Goal: Obtain resource: Download file/media

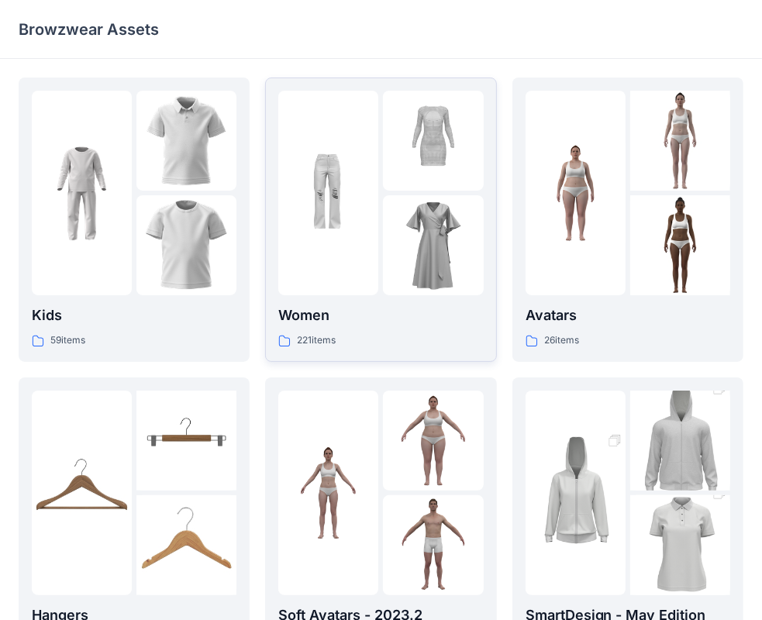
click at [298, 314] on p "Women" at bounding box center [380, 316] width 205 height 22
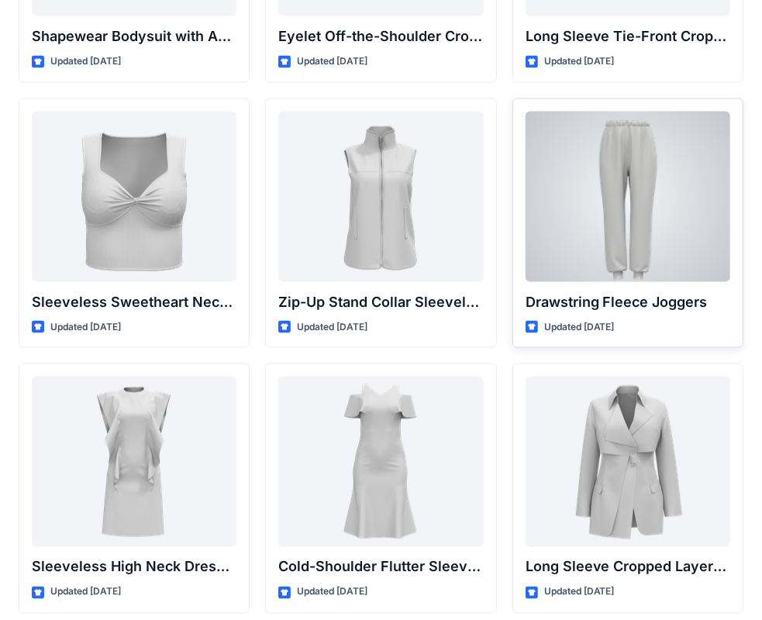
scroll to position [5286, 0]
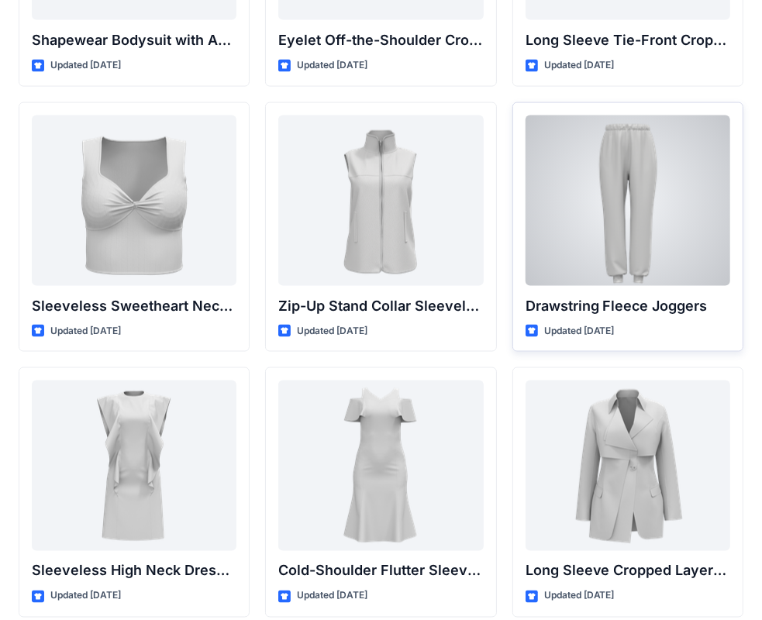
click at [623, 161] on div at bounding box center [628, 200] width 205 height 171
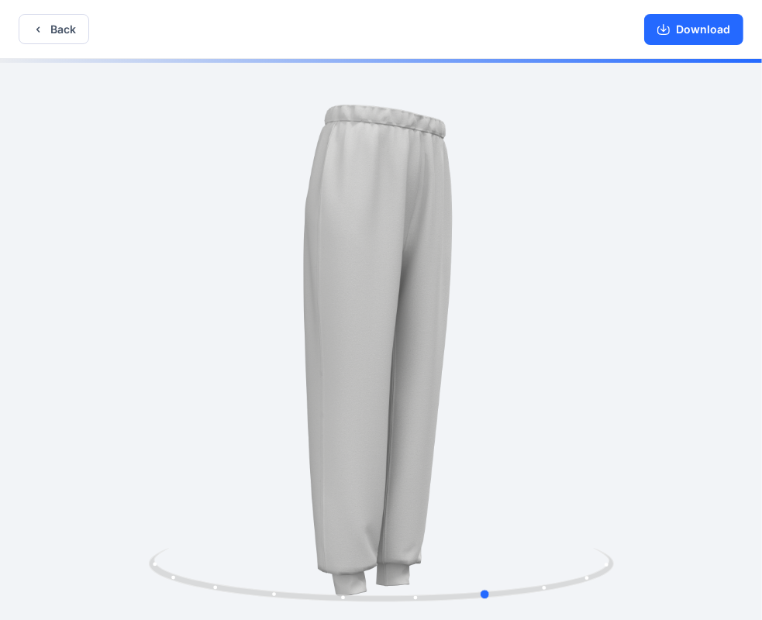
drag, startPoint x: 429, startPoint y: 178, endPoint x: 93, endPoint y: 160, distance: 336.1
click at [77, 155] on div at bounding box center [381, 341] width 762 height 564
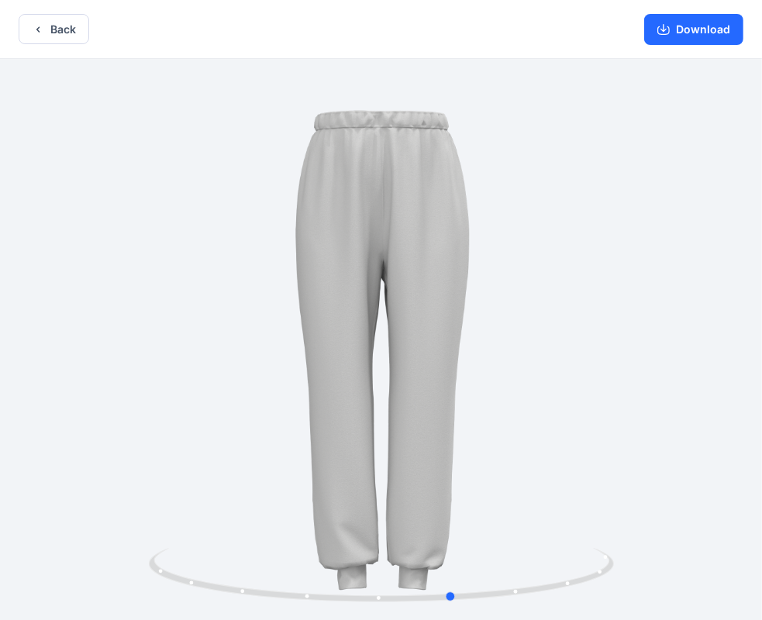
drag, startPoint x: 387, startPoint y: 208, endPoint x: 364, endPoint y: 207, distance: 23.3
click at [364, 207] on div at bounding box center [381, 341] width 762 height 564
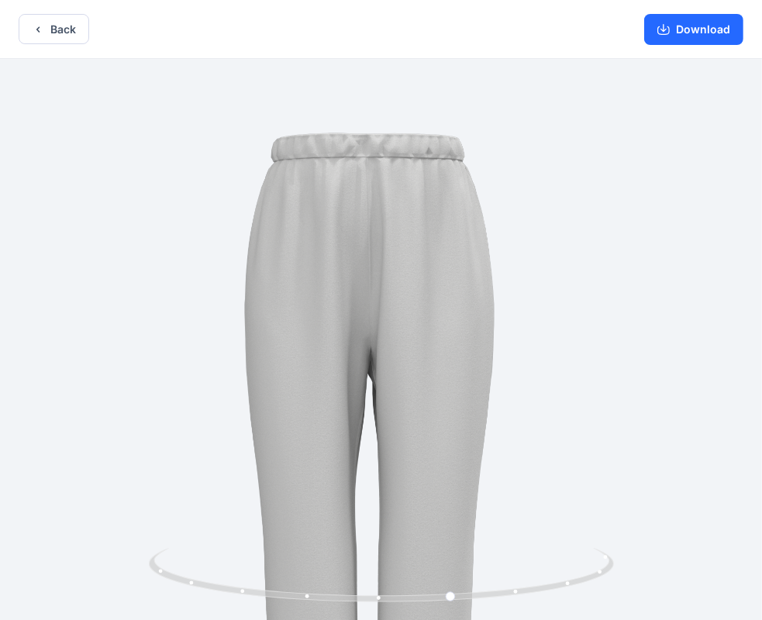
drag, startPoint x: 403, startPoint y: 109, endPoint x: 372, endPoint y: 191, distance: 87.8
click at [390, 291] on img at bounding box center [367, 464] width 811 height 811
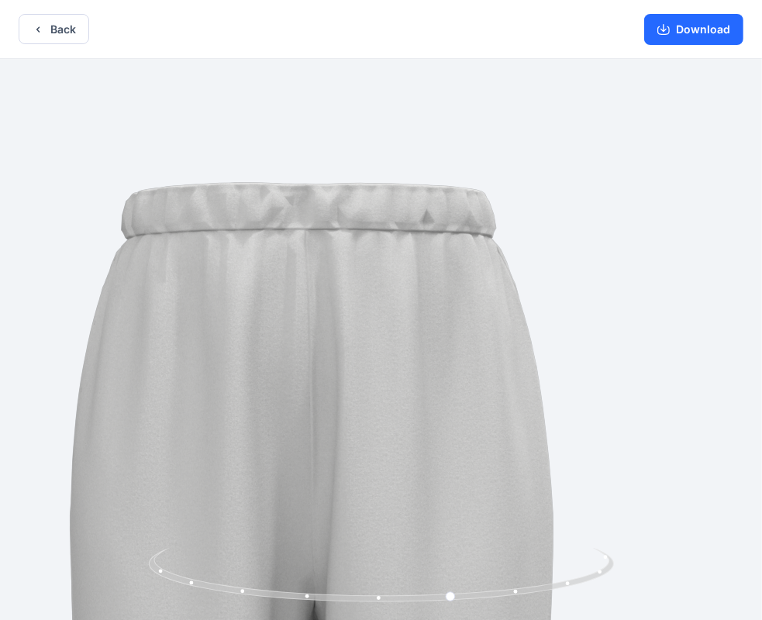
drag, startPoint x: 171, startPoint y: 274, endPoint x: 331, endPoint y: 282, distance: 160.6
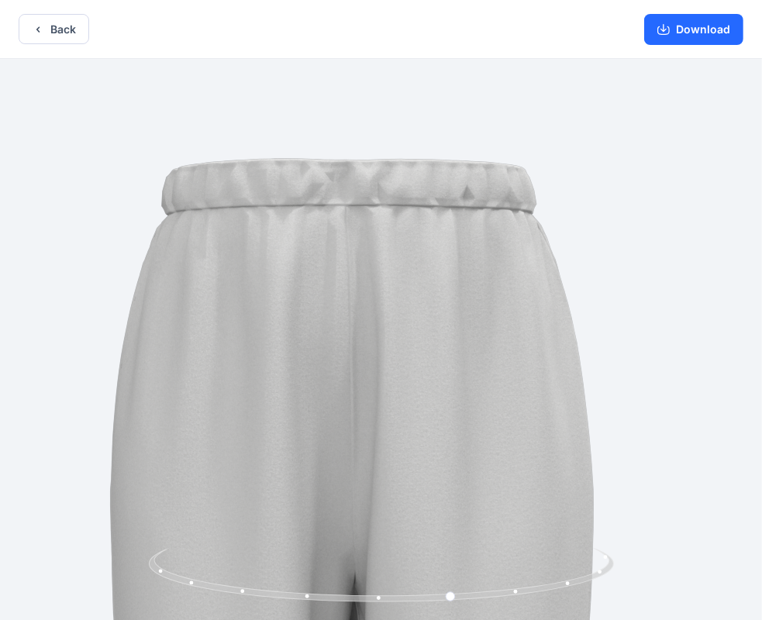
drag, startPoint x: 400, startPoint y: 276, endPoint x: 533, endPoint y: 223, distance: 143.4
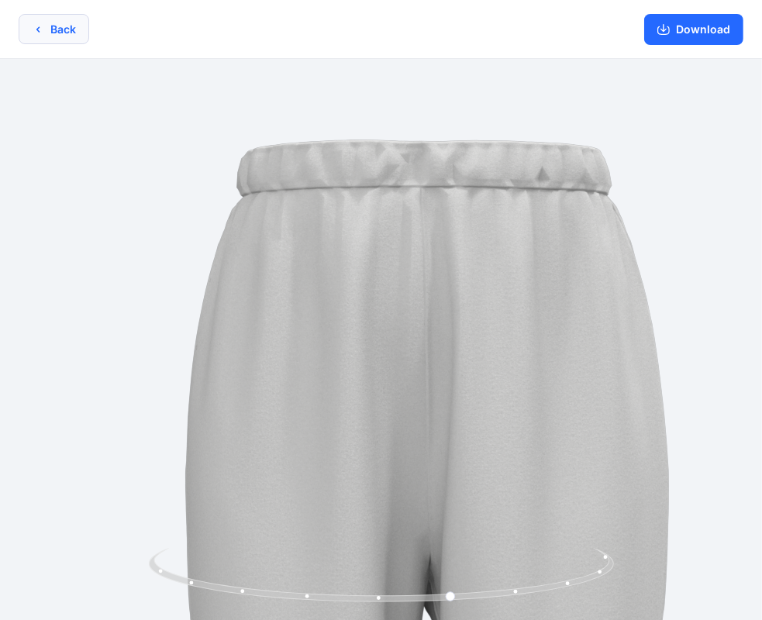
click at [49, 30] on button "Back" at bounding box center [54, 29] width 71 height 30
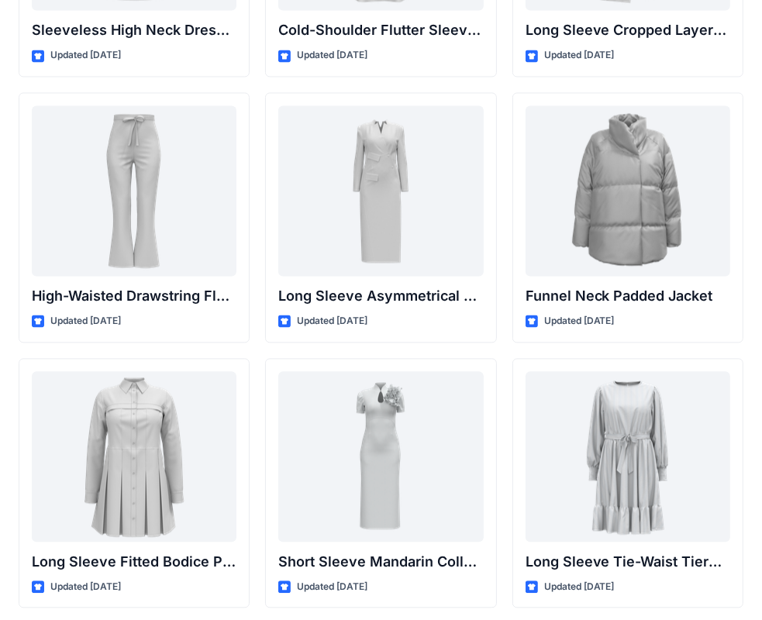
scroll to position [5882, 0]
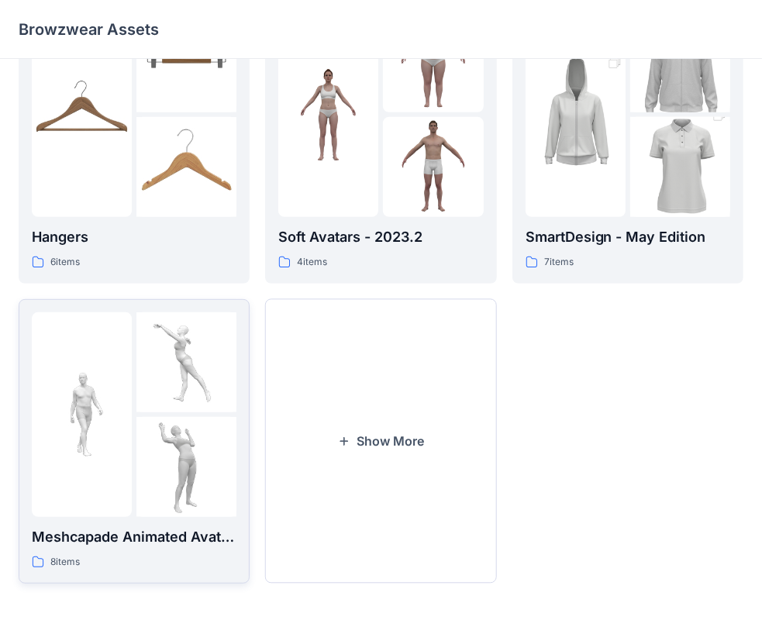
scroll to position [384, 0]
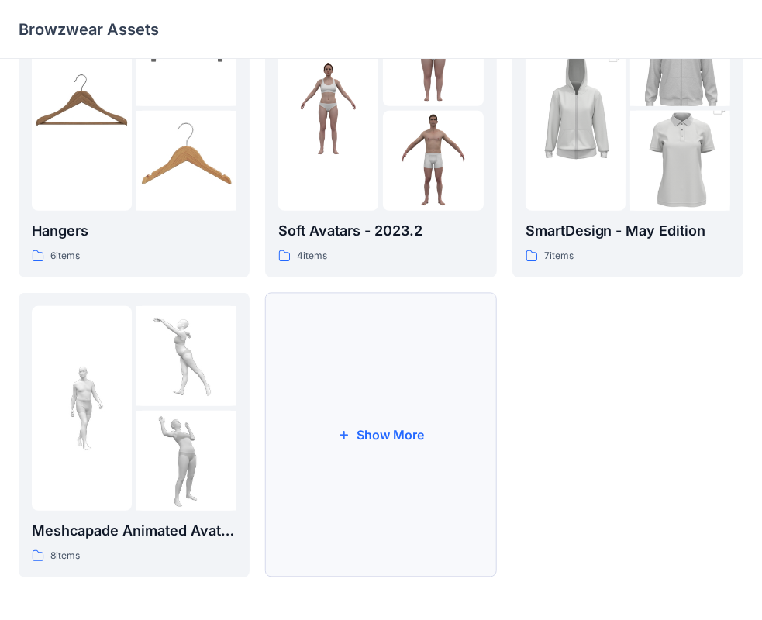
click at [394, 436] on button "Show More" at bounding box center [380, 435] width 231 height 284
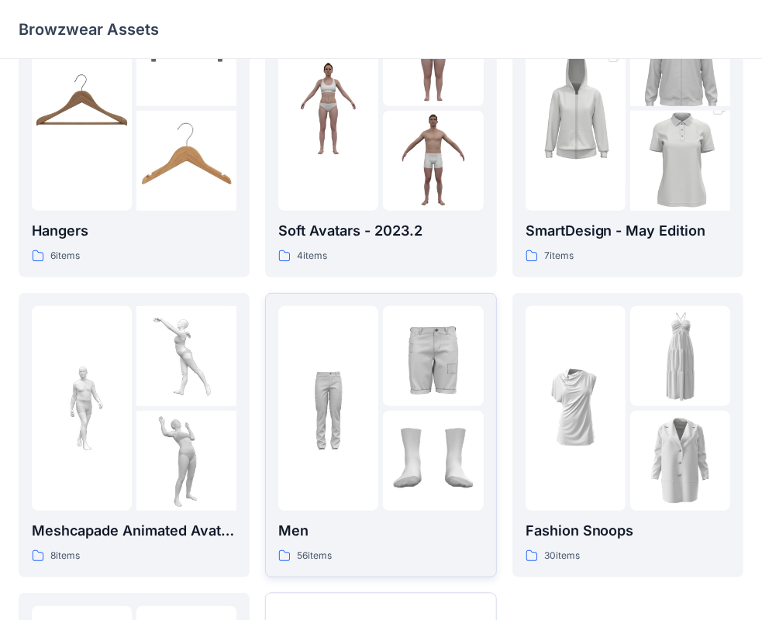
click at [331, 556] on p "56 items" at bounding box center [314, 556] width 35 height 16
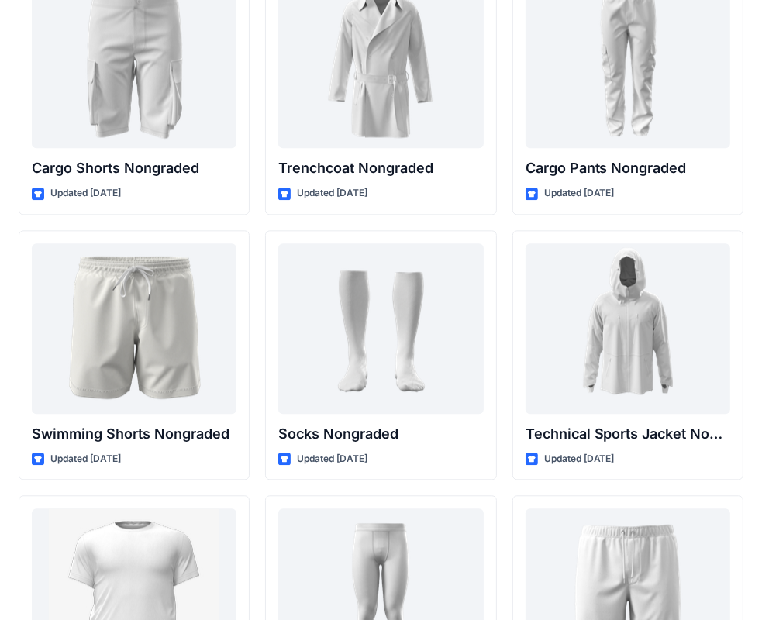
scroll to position [2258, 0]
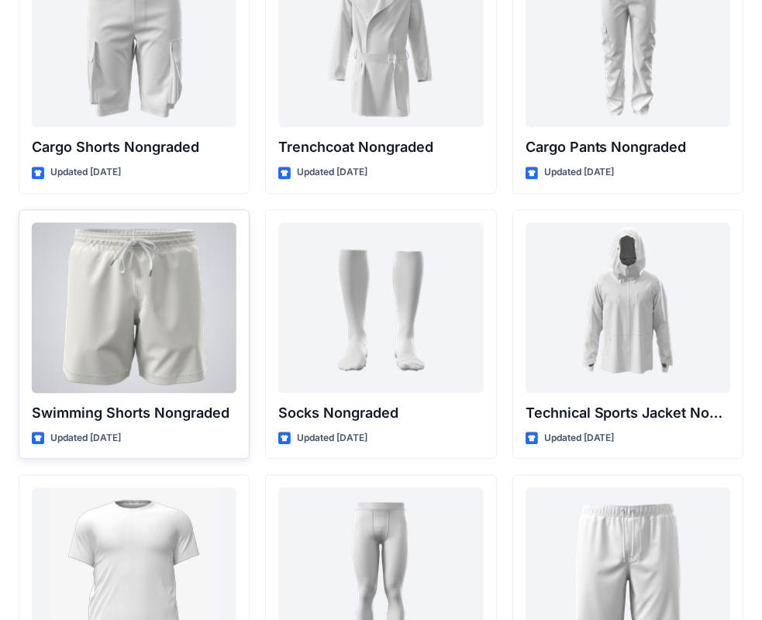
click at [122, 406] on p "Swimming Shorts Nongraded" at bounding box center [134, 413] width 205 height 22
click at [165, 407] on p "Swimming Shorts Nongraded" at bounding box center [134, 413] width 205 height 22
click at [119, 293] on div at bounding box center [134, 307] width 205 height 171
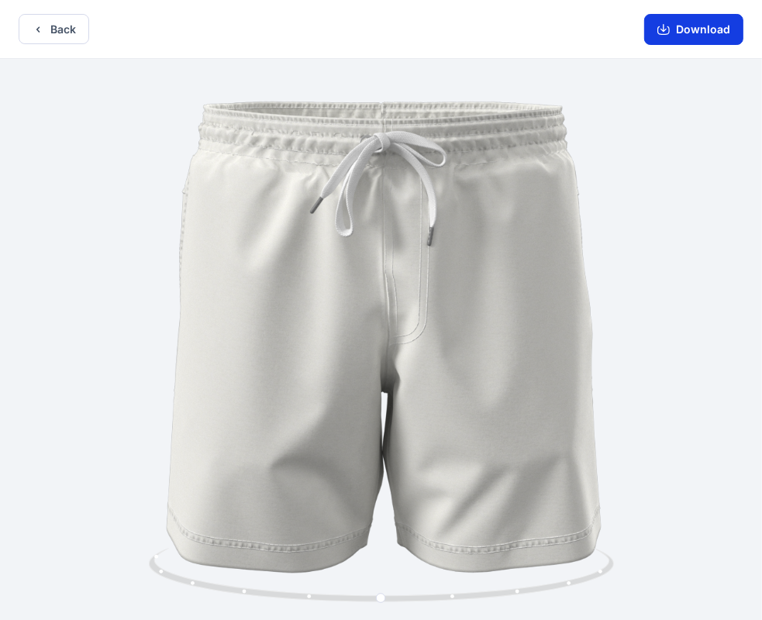
click at [700, 27] on button "Download" at bounding box center [693, 29] width 99 height 31
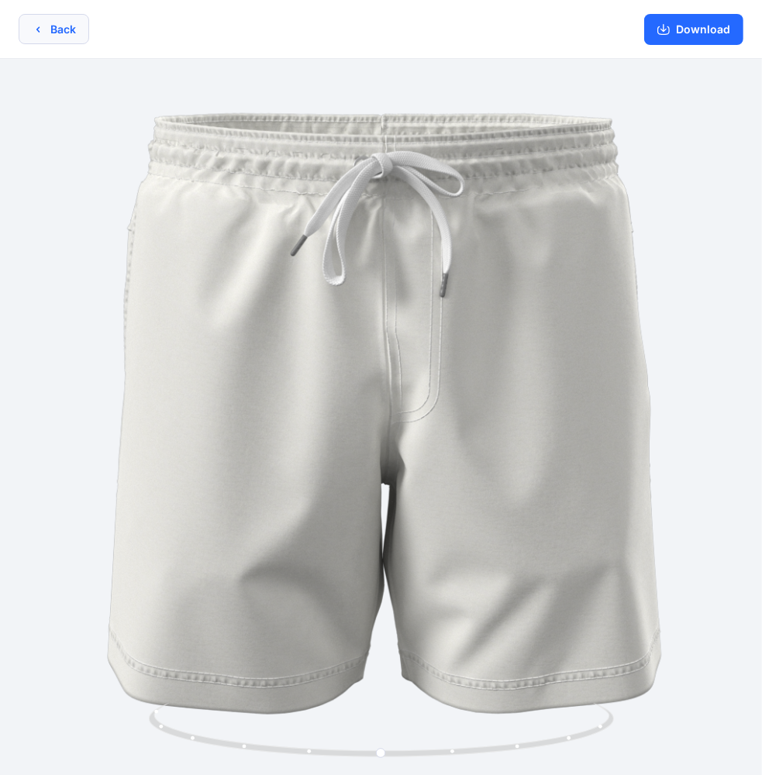
click at [42, 32] on icon "button" at bounding box center [38, 29] width 12 height 12
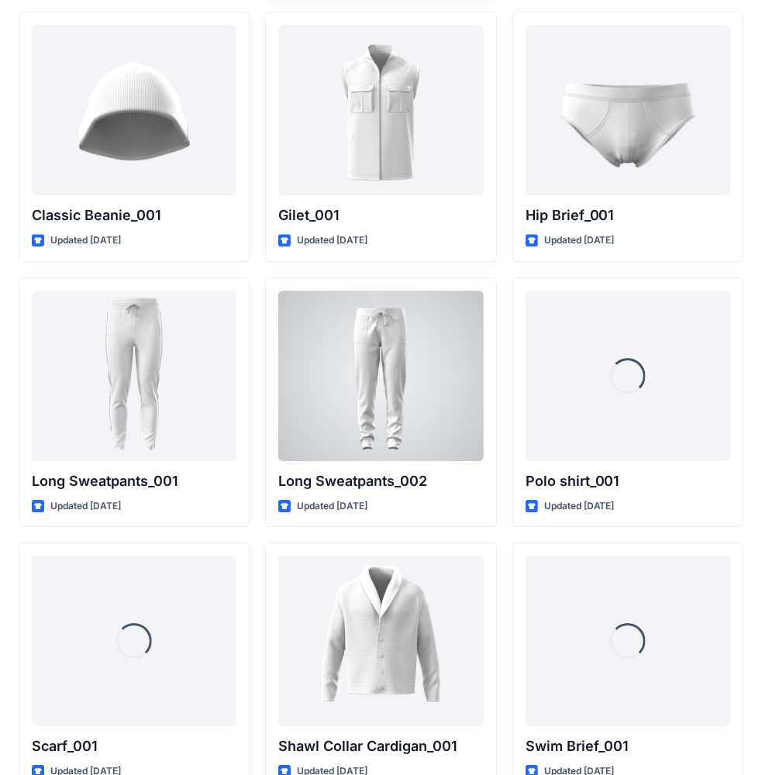
scroll to position [3008, 0]
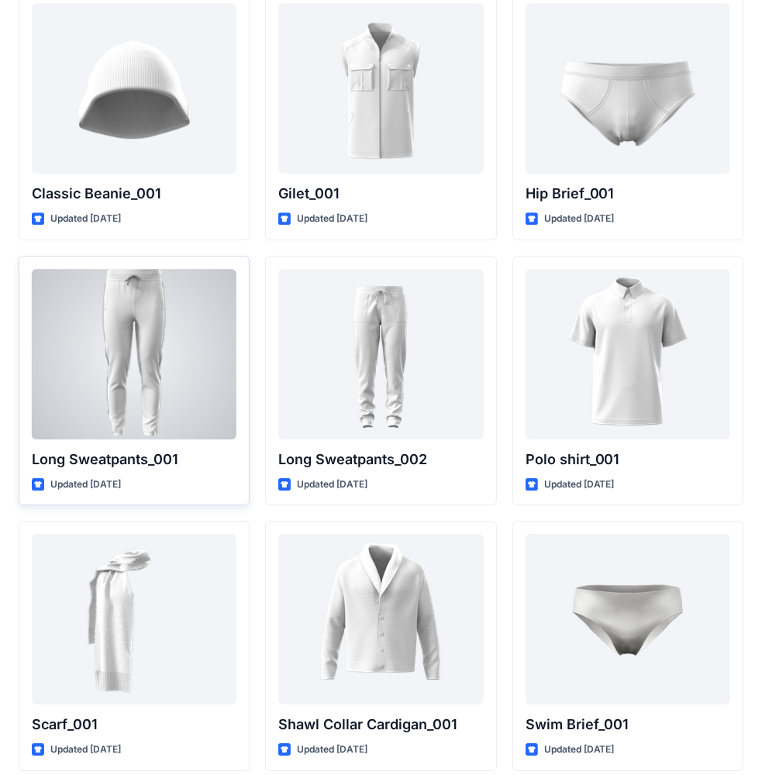
click at [119, 329] on div at bounding box center [134, 354] width 205 height 171
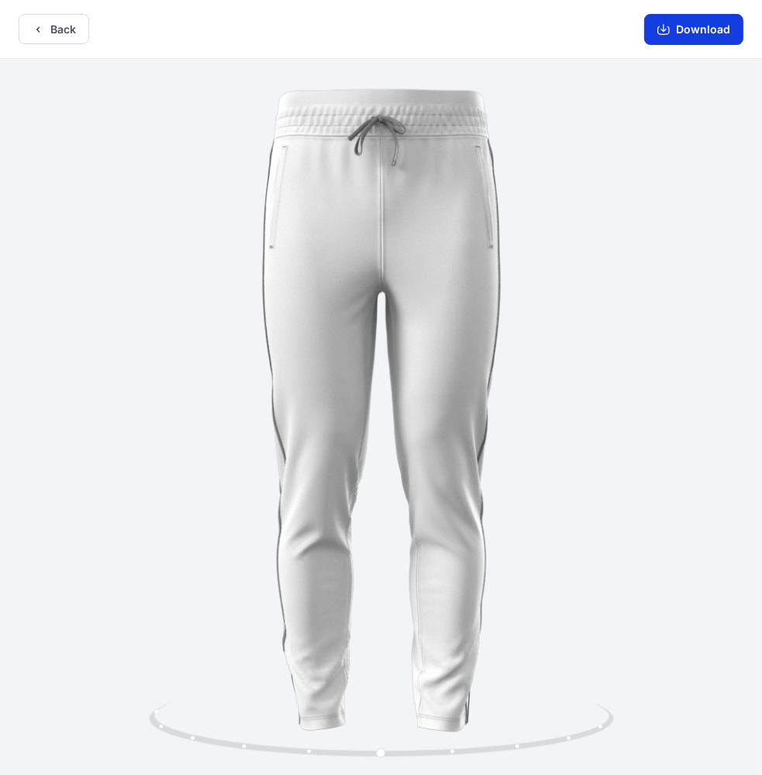
click at [676, 31] on button "Download" at bounding box center [693, 29] width 99 height 31
click at [52, 26] on button "Back" at bounding box center [54, 29] width 71 height 30
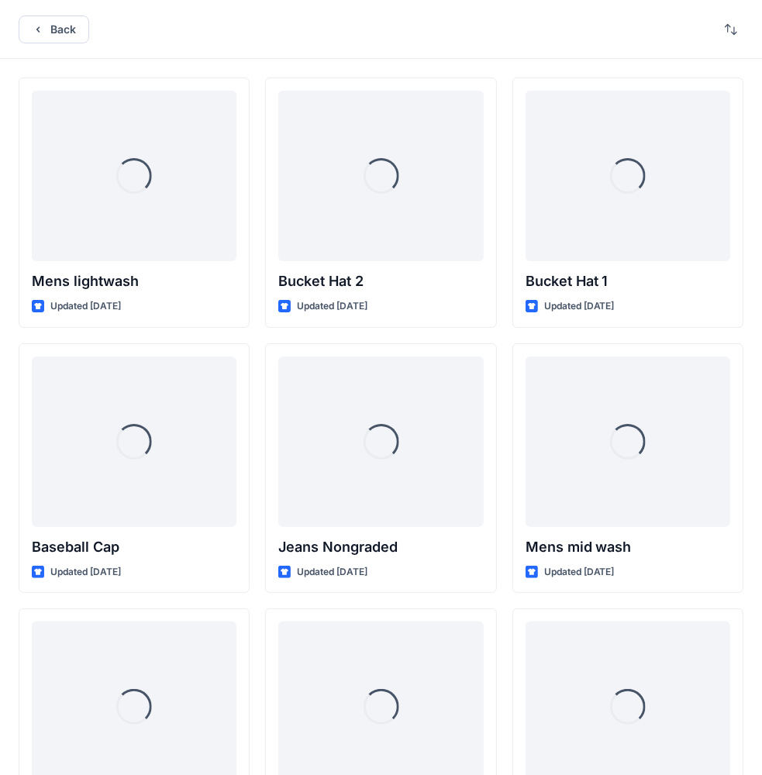
scroll to position [3008, 0]
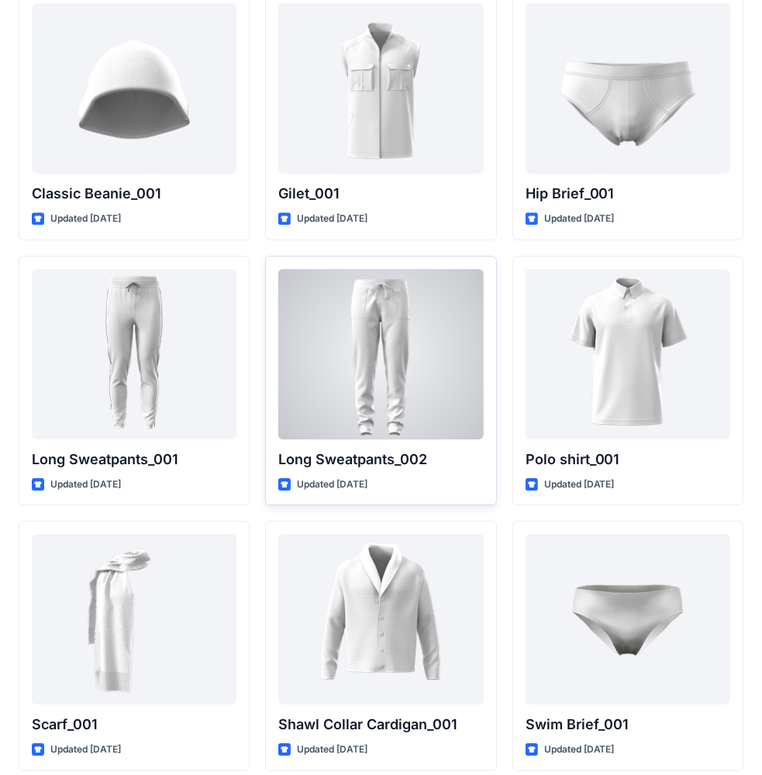
click at [406, 329] on div at bounding box center [380, 354] width 205 height 171
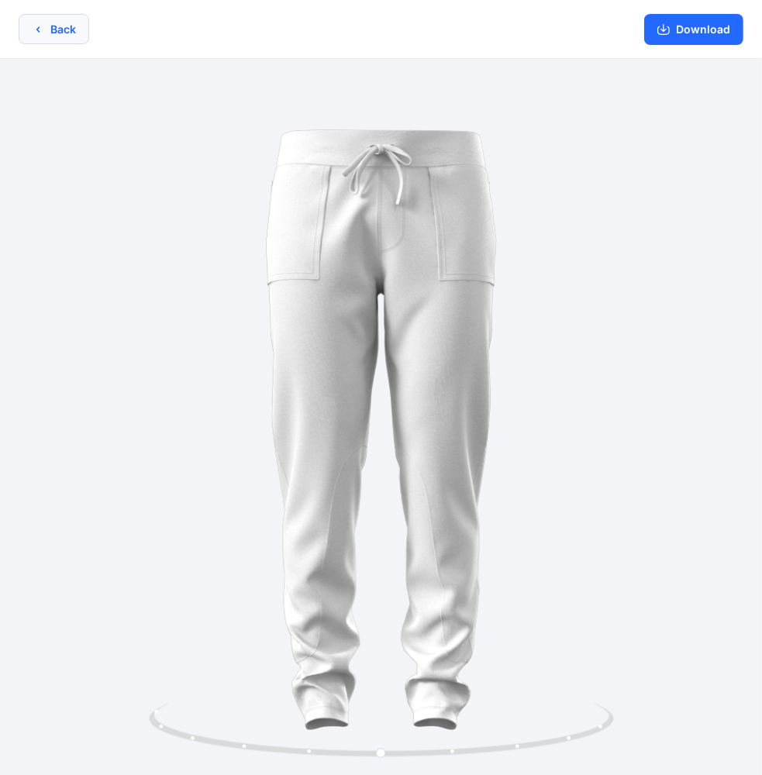
click at [54, 22] on button "Back" at bounding box center [54, 29] width 71 height 30
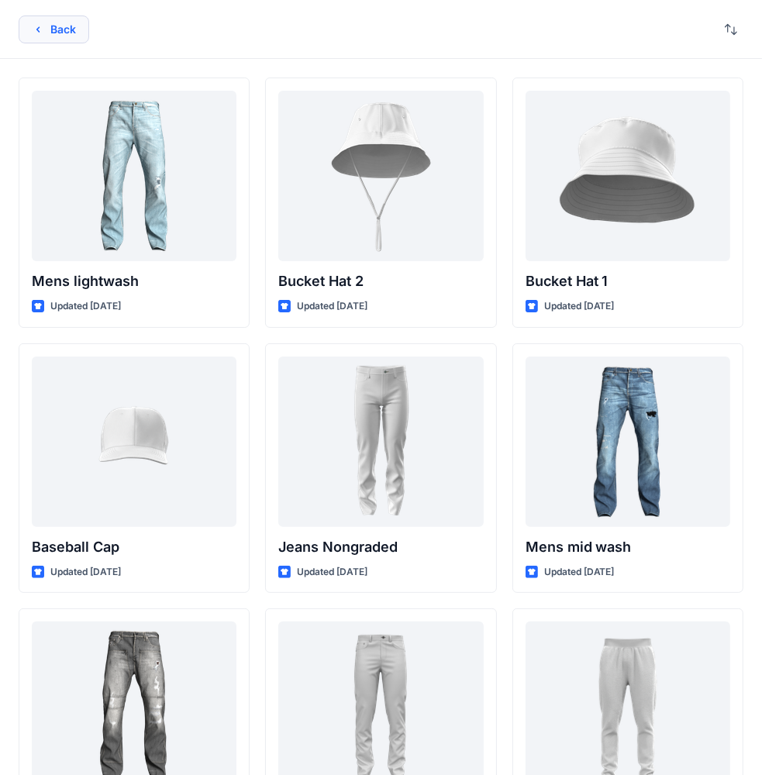
click at [53, 26] on button "Back" at bounding box center [54, 30] width 71 height 28
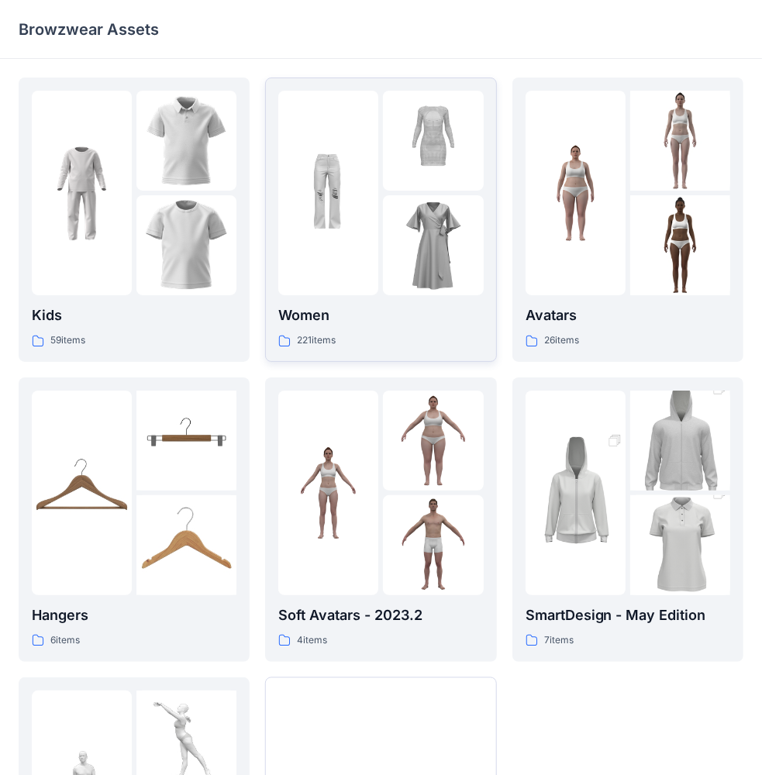
click at [302, 314] on p "Women" at bounding box center [380, 316] width 205 height 22
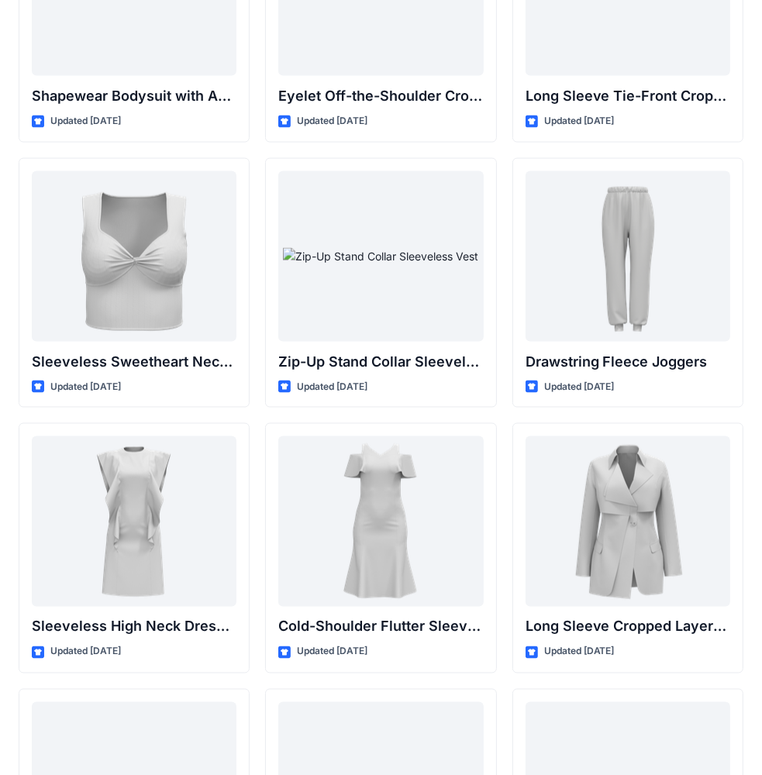
scroll to position [5286, 0]
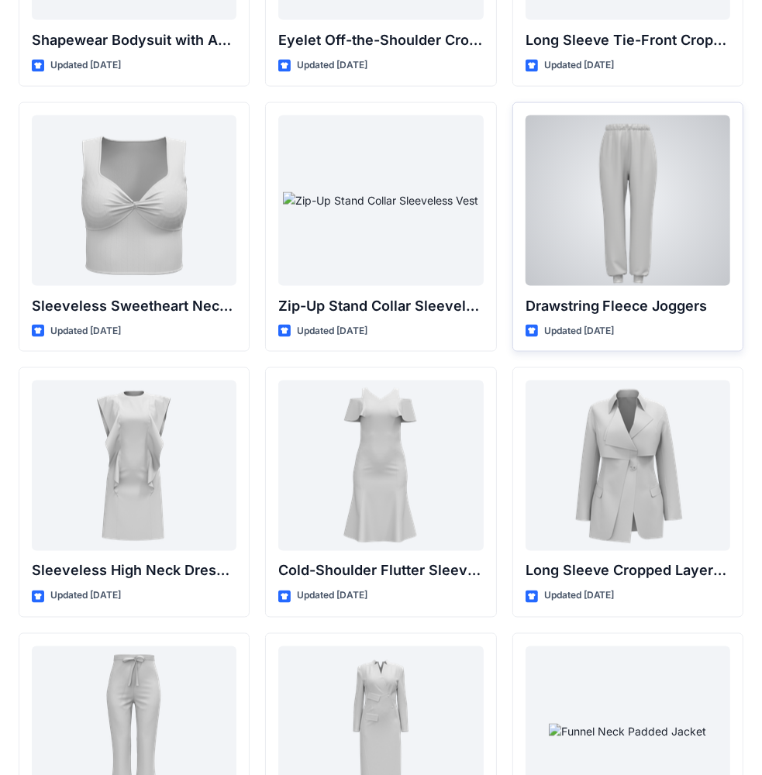
click at [648, 195] on div at bounding box center [628, 200] width 205 height 171
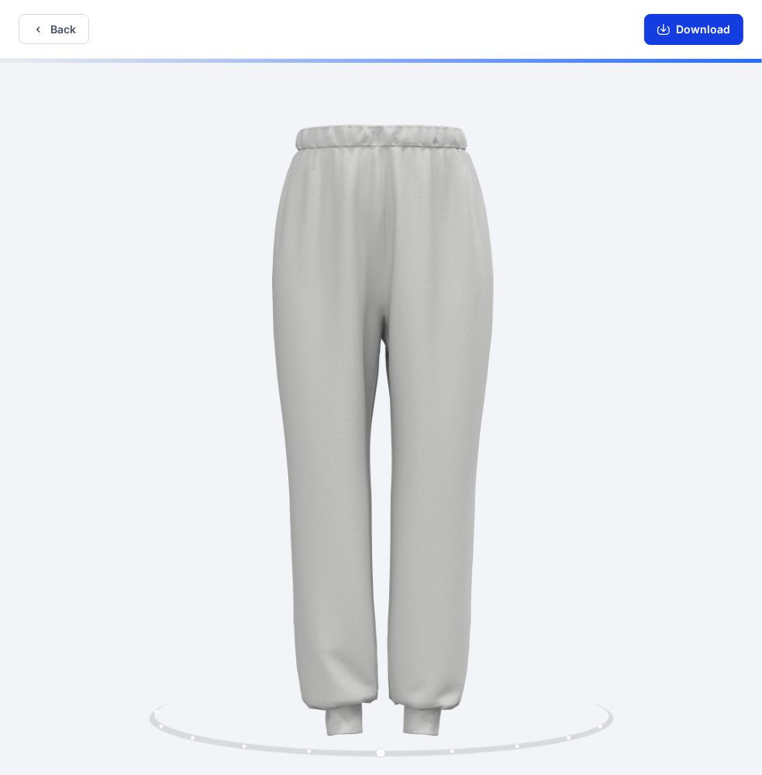
click at [694, 27] on button "Download" at bounding box center [693, 29] width 99 height 31
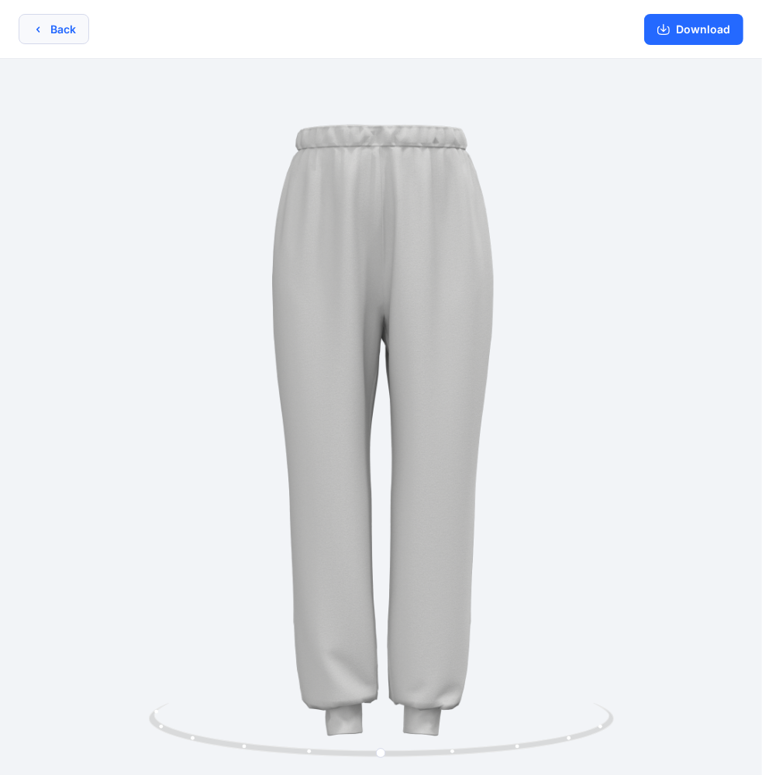
click at [44, 27] on button "Back" at bounding box center [54, 29] width 71 height 30
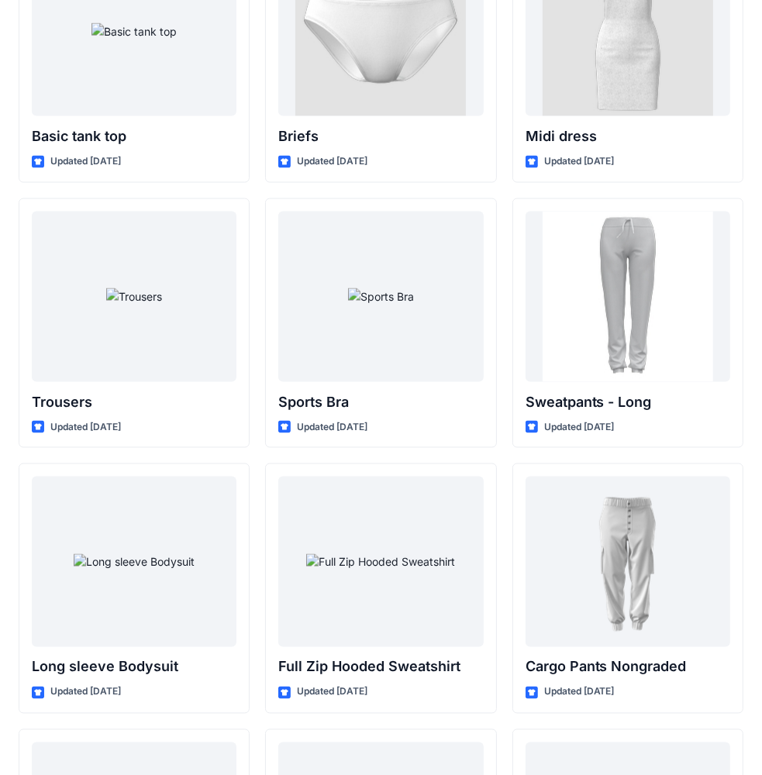
scroll to position [12944, 0]
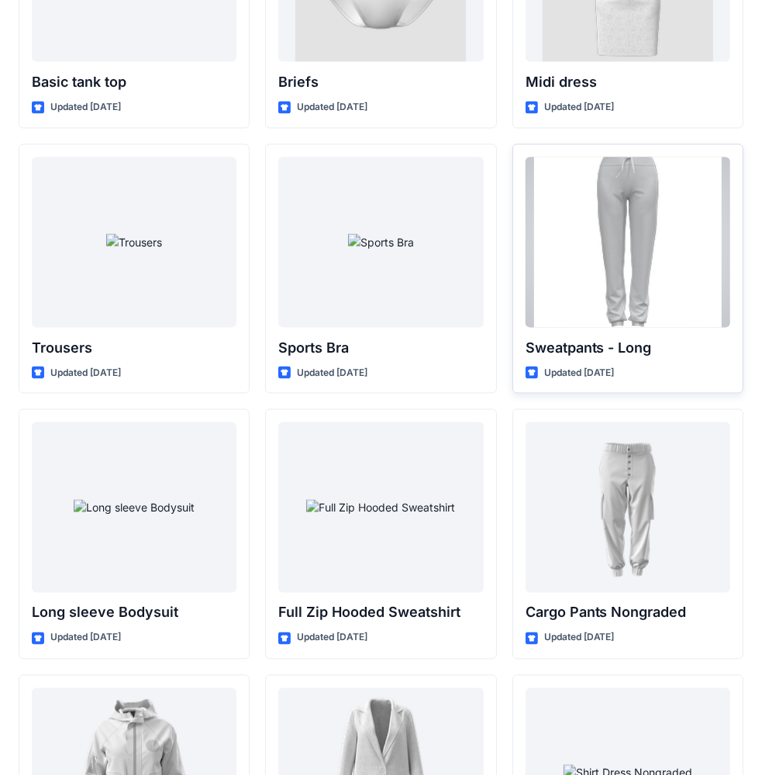
click at [619, 270] on div at bounding box center [628, 242] width 205 height 171
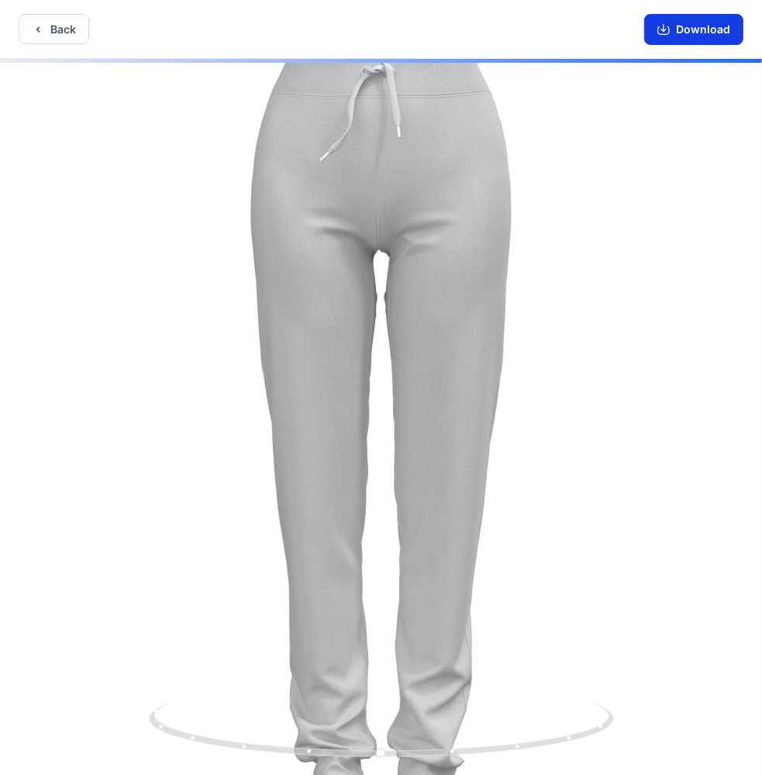
click at [679, 28] on button "Download" at bounding box center [693, 29] width 99 height 31
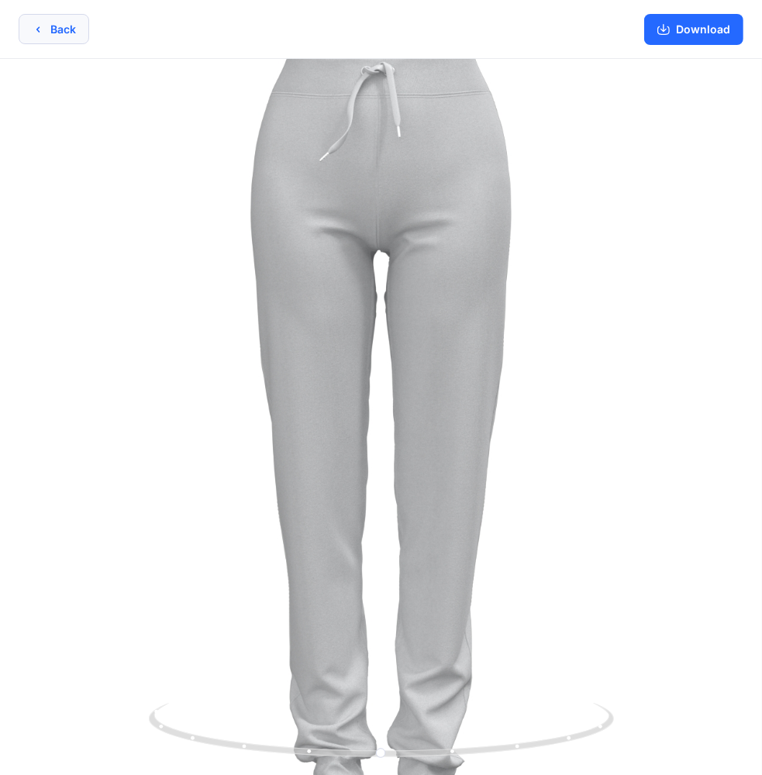
click at [64, 32] on button "Back" at bounding box center [54, 29] width 71 height 30
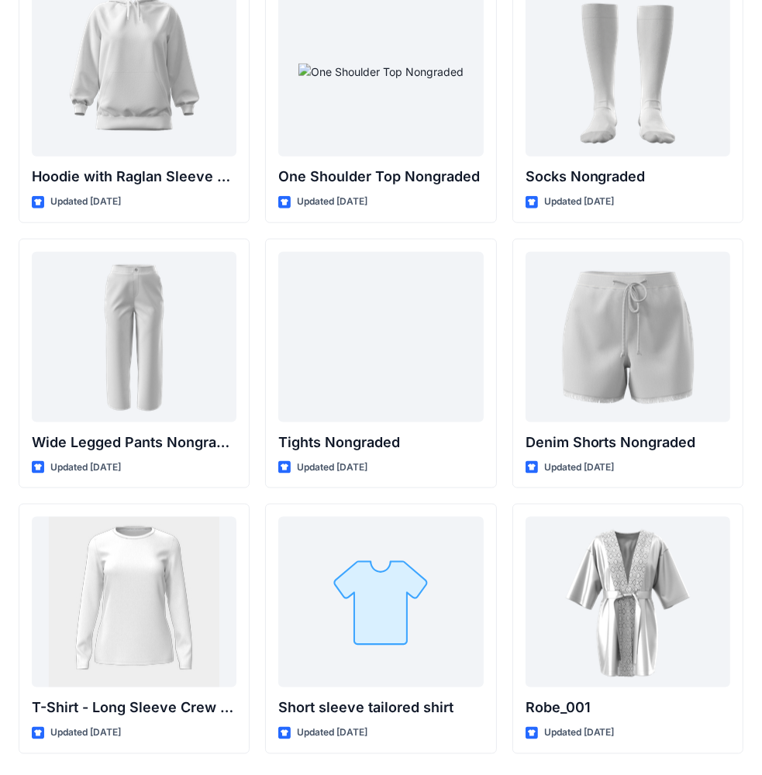
scroll to position [16334, 0]
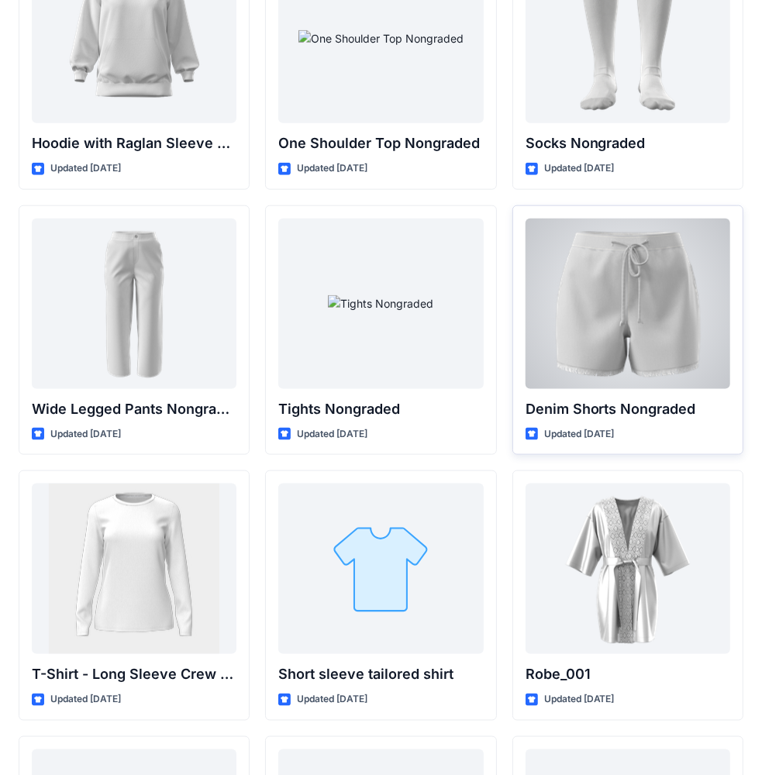
click at [618, 398] on p "Denim Shorts Nongraded" at bounding box center [628, 409] width 205 height 22
click at [623, 305] on div at bounding box center [628, 304] width 205 height 171
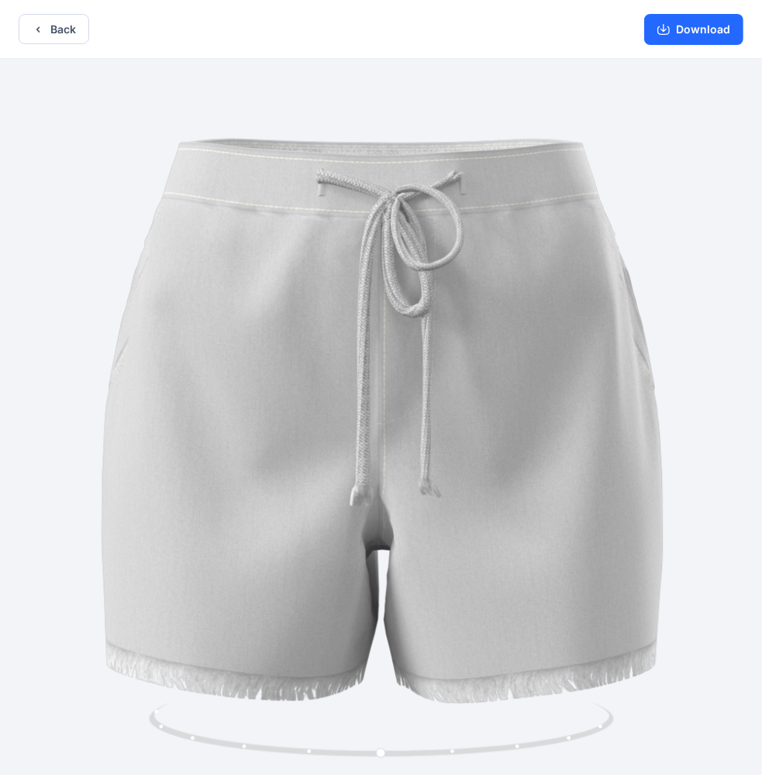
click at [43, 21] on button "Back" at bounding box center [54, 29] width 71 height 30
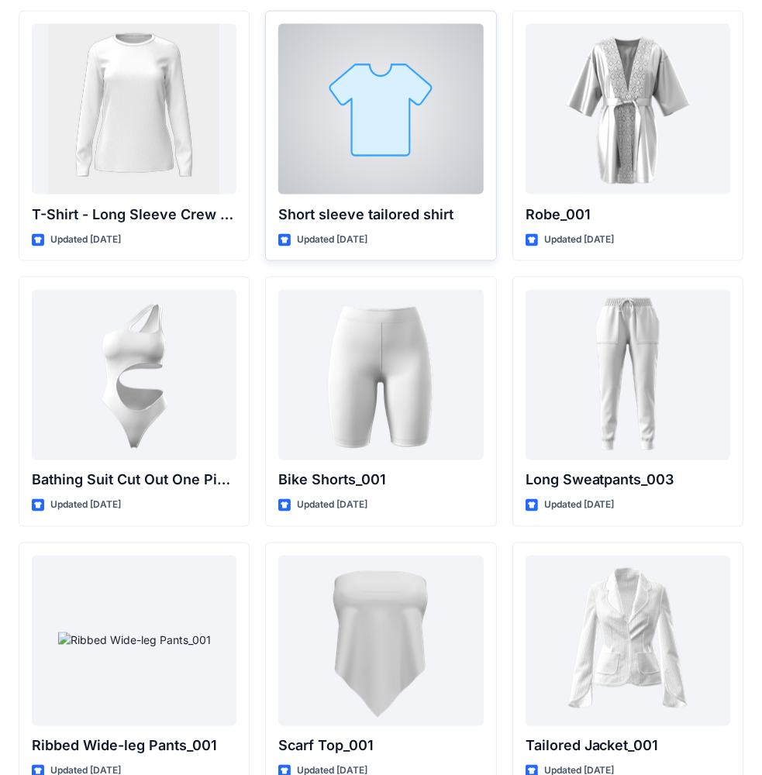
scroll to position [16799, 0]
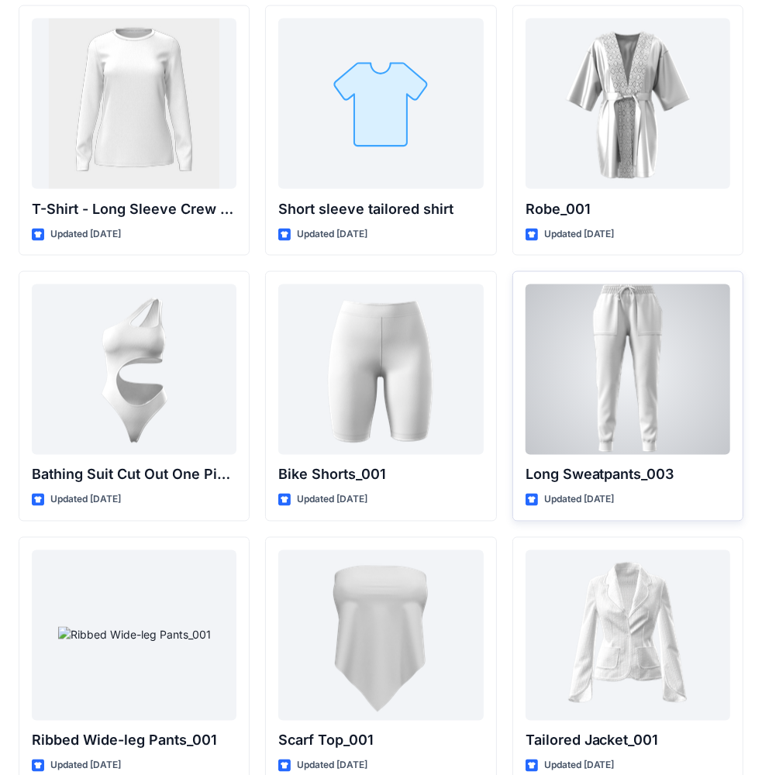
click at [621, 334] on div at bounding box center [628, 369] width 205 height 171
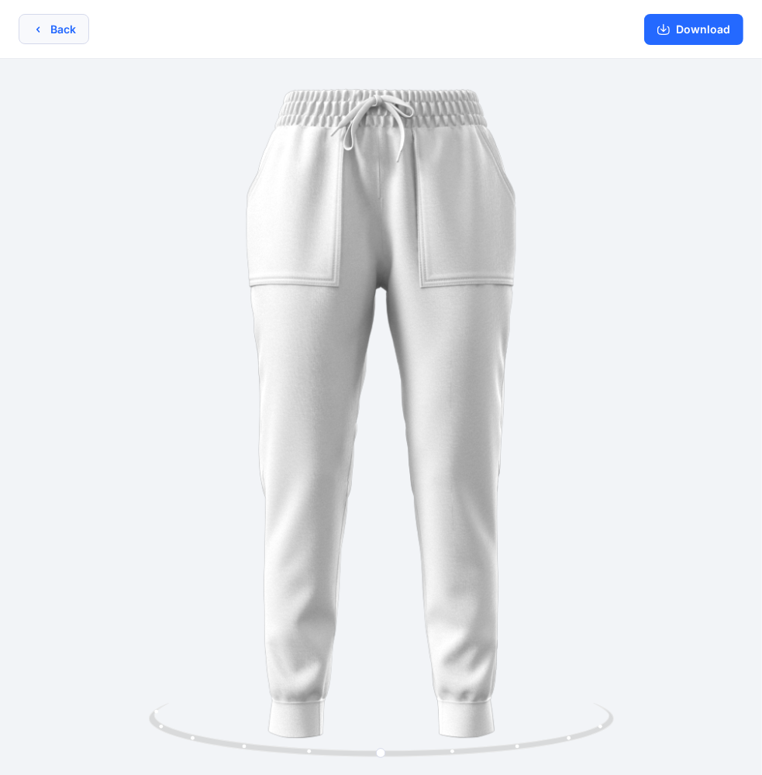
click at [53, 31] on button "Back" at bounding box center [54, 29] width 71 height 30
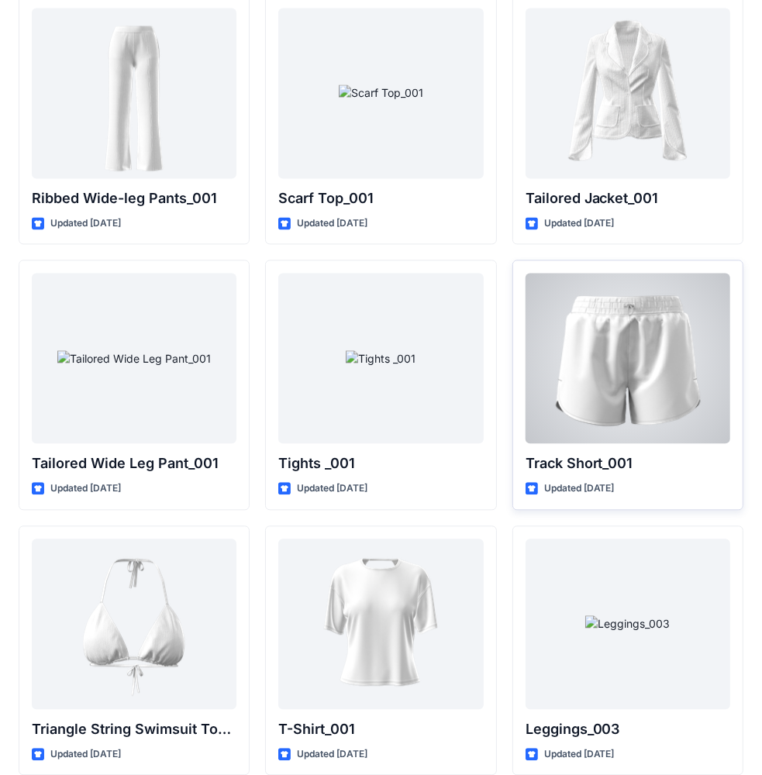
scroll to position [17395, 0]
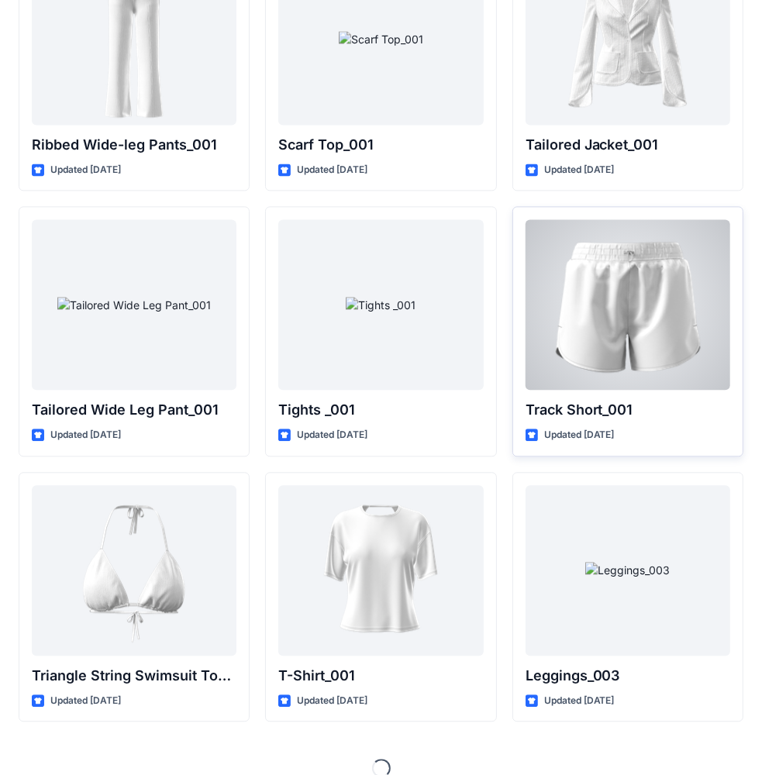
click at [598, 269] on div at bounding box center [628, 304] width 205 height 171
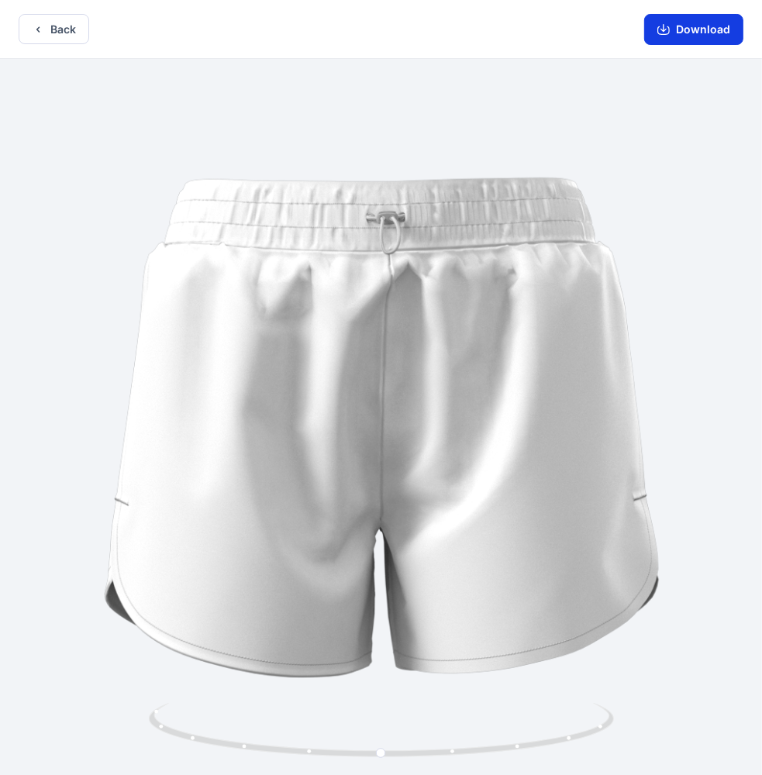
click at [677, 25] on button "Download" at bounding box center [693, 29] width 99 height 31
click at [46, 28] on button "Back" at bounding box center [54, 29] width 71 height 30
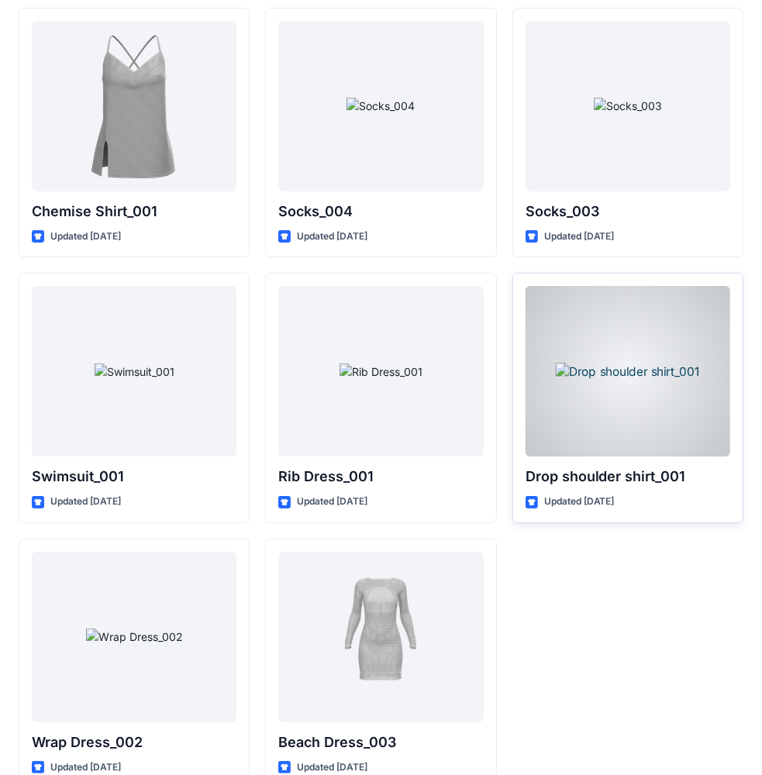
scroll to position [18931, 0]
